Goal: Transaction & Acquisition: Register for event/course

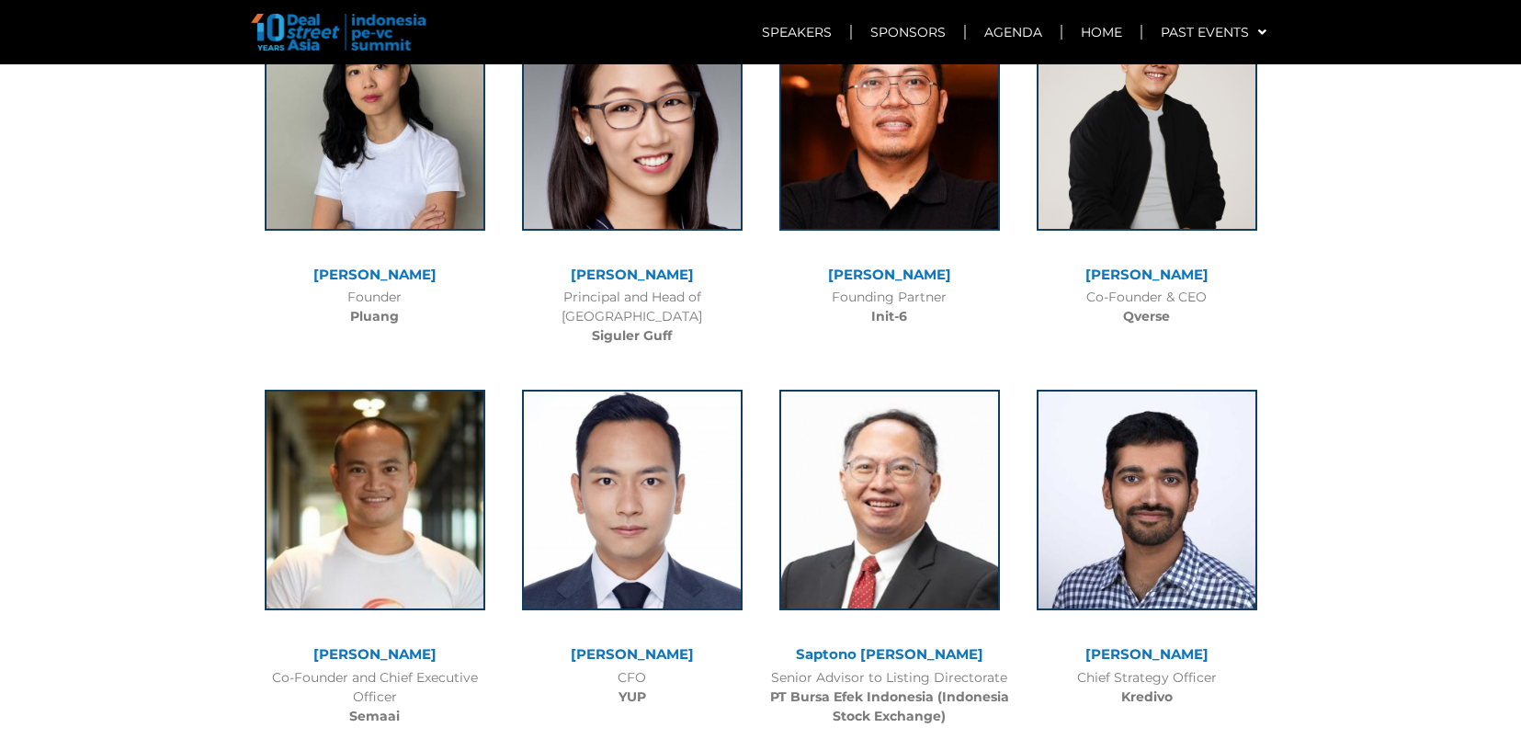
scroll to position [5607, 0]
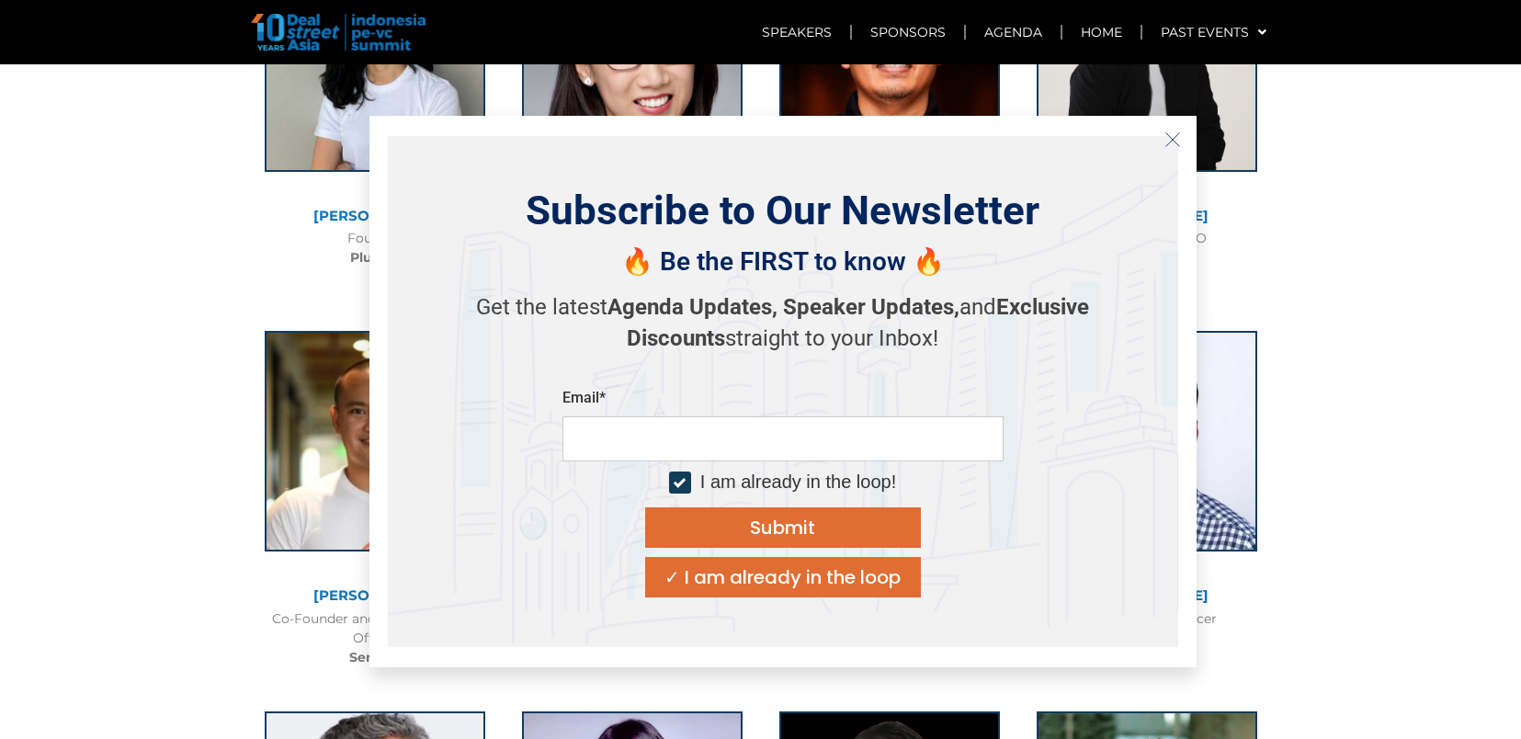
click at [1176, 148] on button "Close" at bounding box center [1172, 139] width 29 height 29
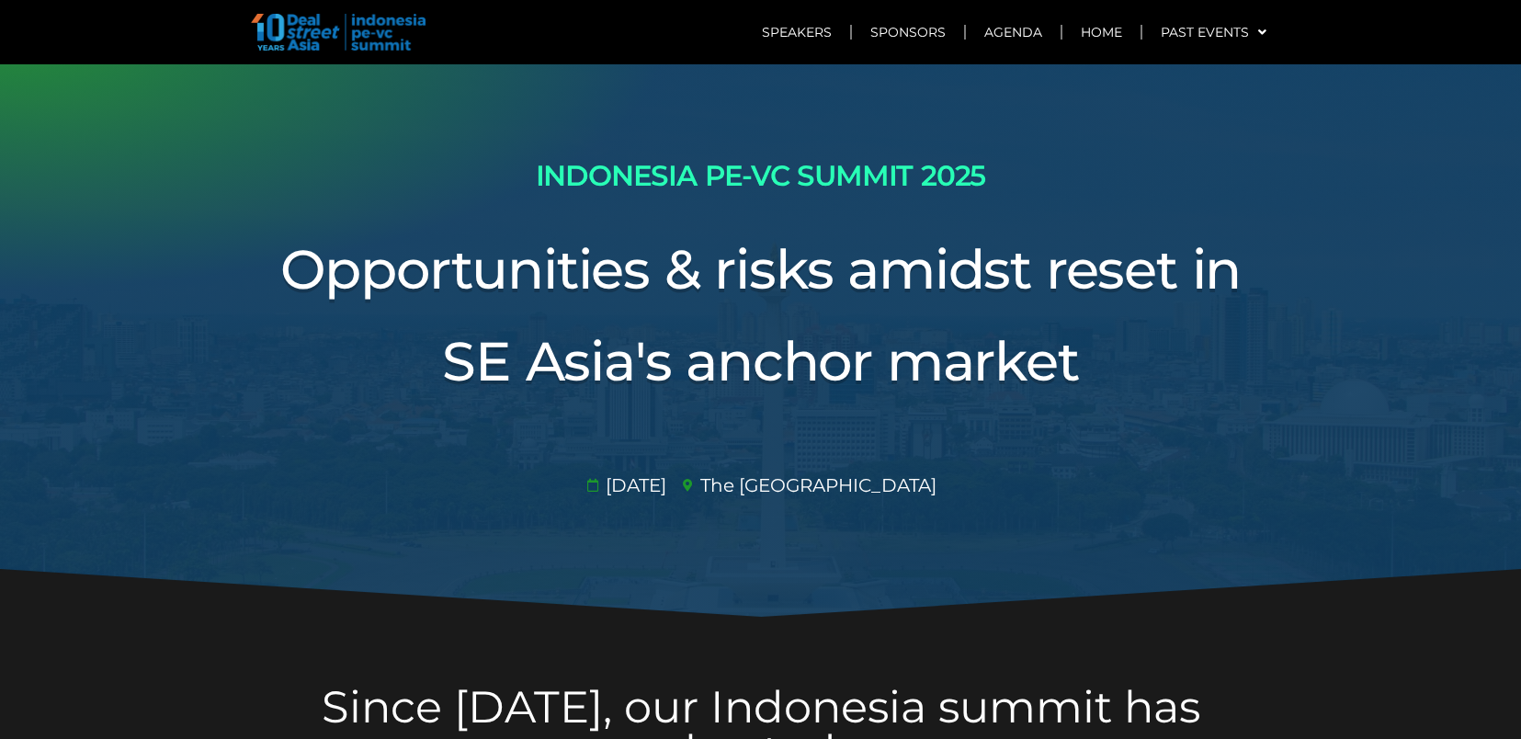
scroll to position [0, 0]
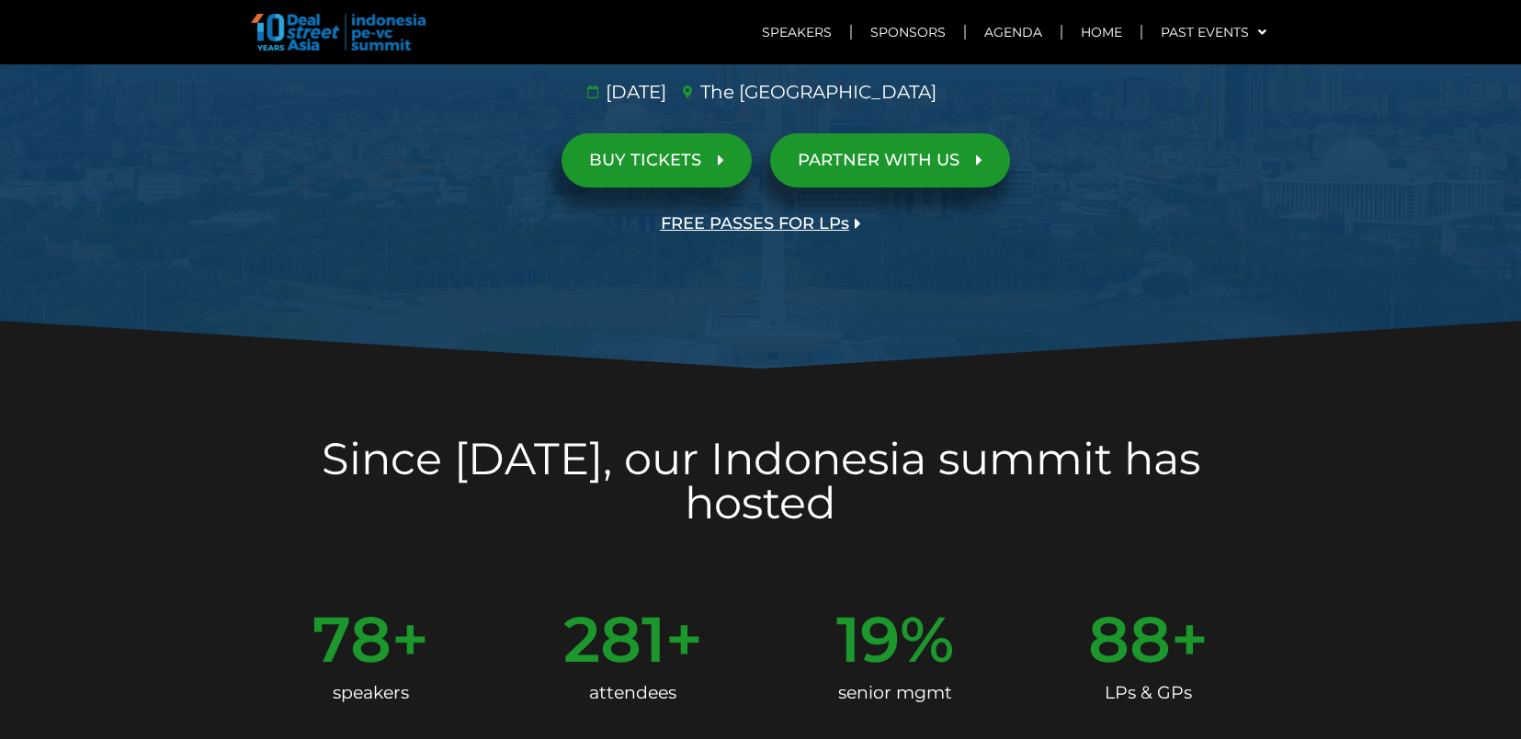
scroll to position [276, 0]
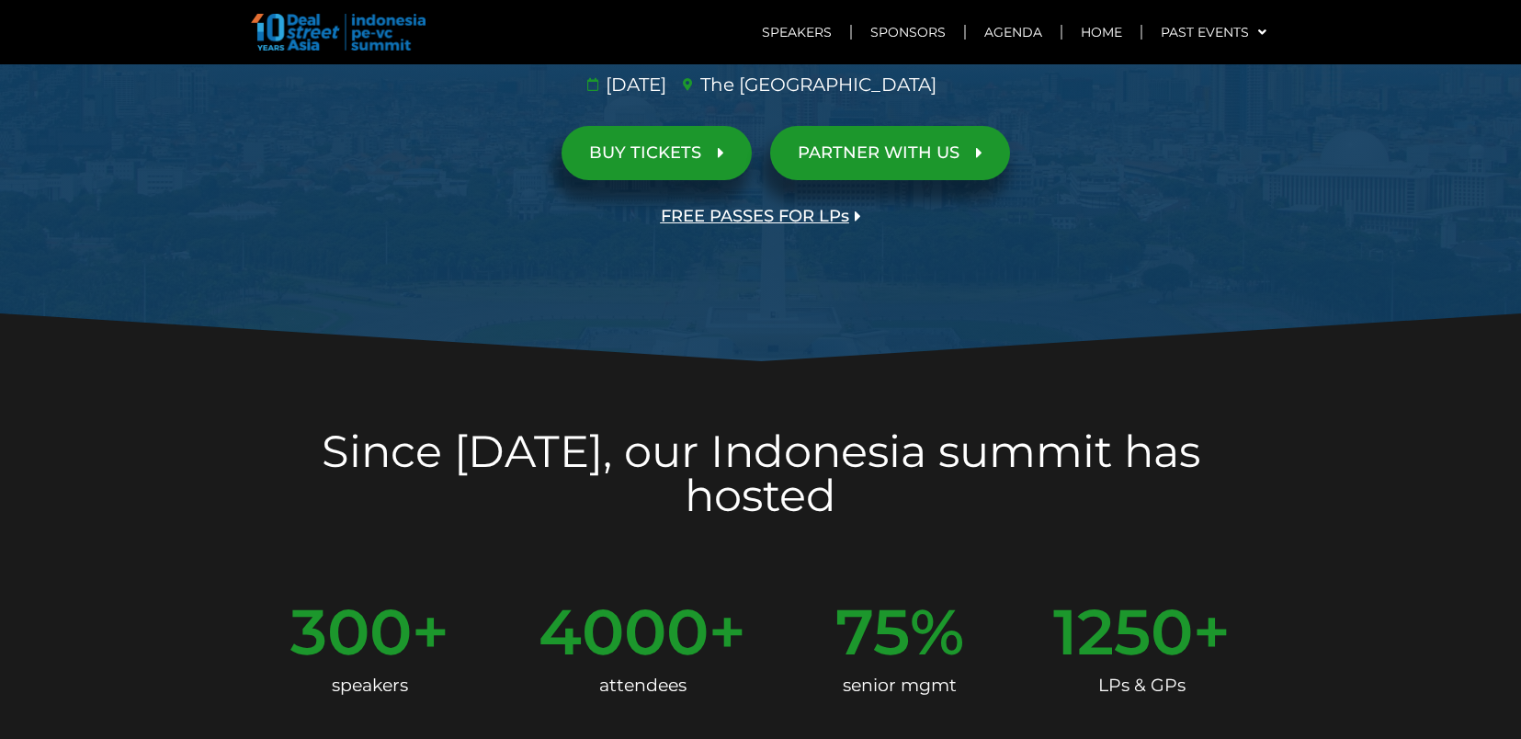
click at [722, 143] on link "BUY TICKETS" at bounding box center [657, 153] width 190 height 54
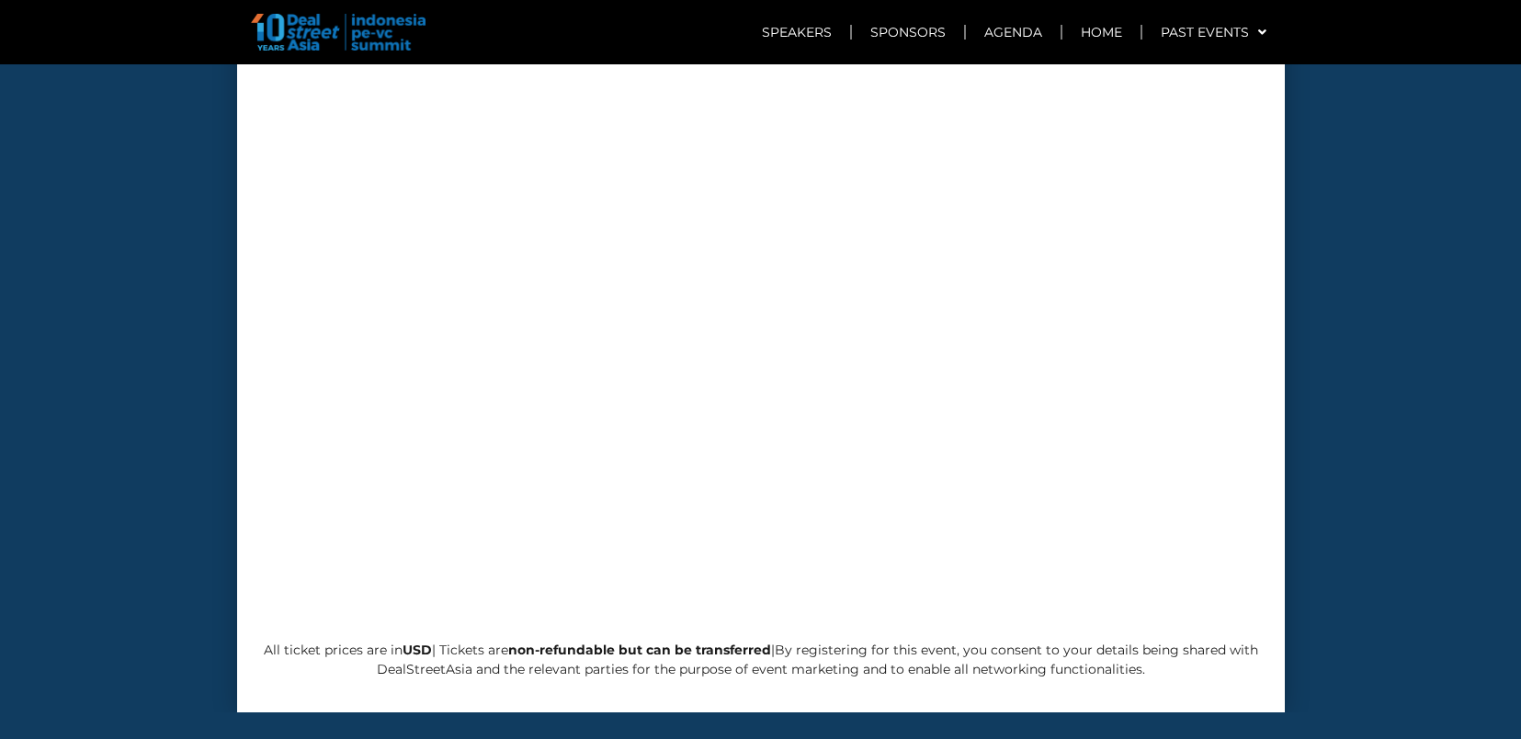
scroll to position [6430, 0]
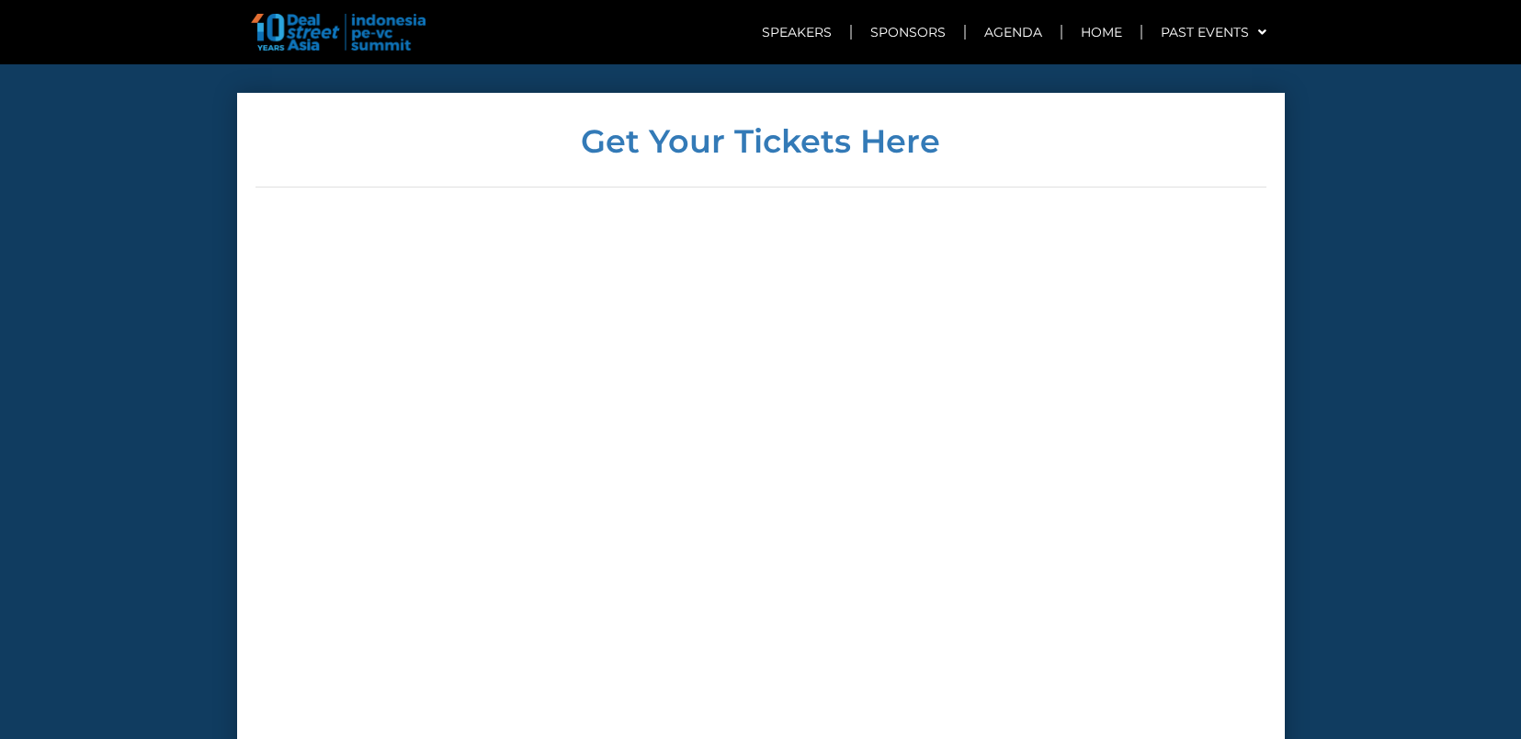
click at [1213, 312] on div at bounding box center [761, 559] width 1011 height 678
